Goal: Unclear

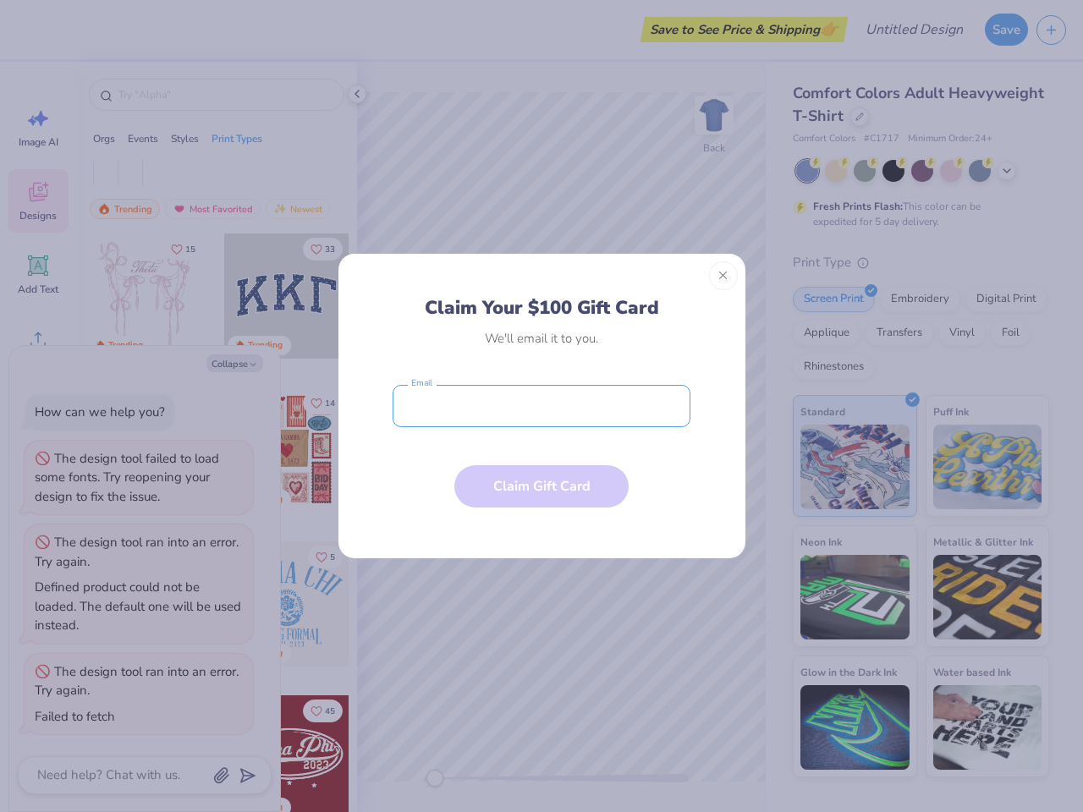
type textarea "x"
click at [541, 406] on input "email" at bounding box center [542, 406] width 298 height 42
click at [723, 276] on button "Close" at bounding box center [723, 275] width 29 height 29
